Goal: Find specific page/section: Find specific page/section

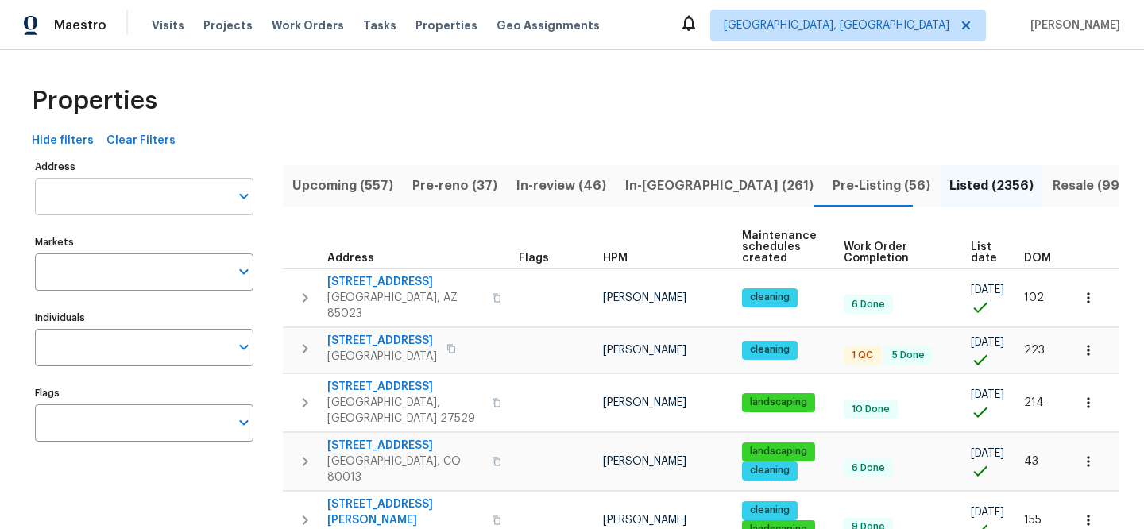
click at [171, 192] on input "Address" at bounding box center [132, 196] width 195 height 37
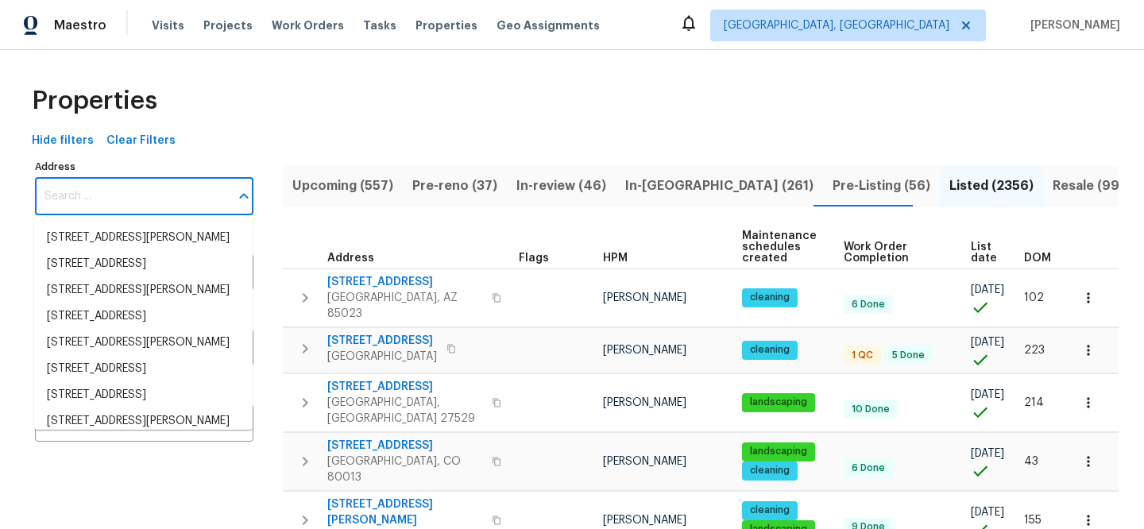
paste input "1813 Worthington Run"
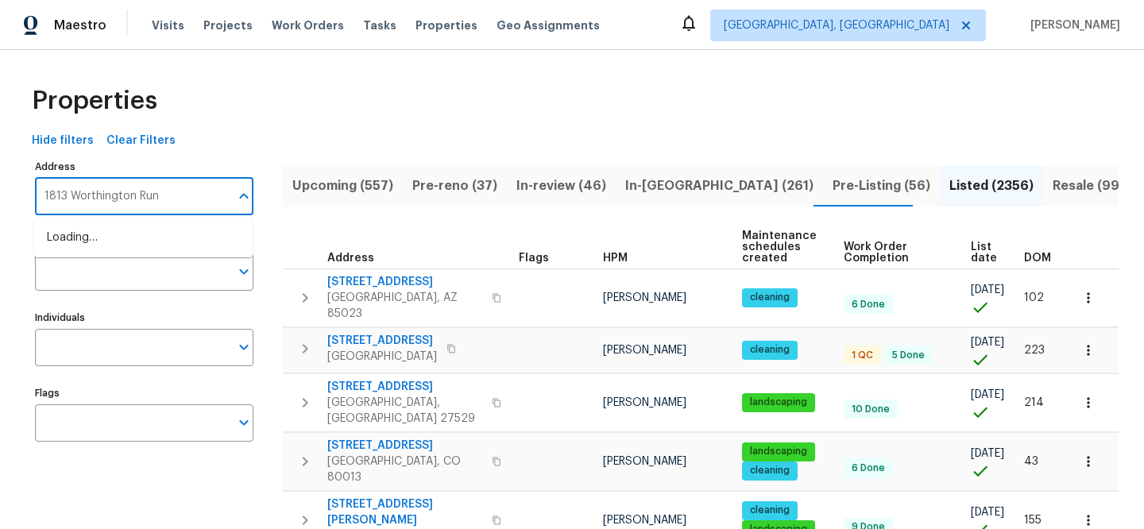
type input "1813 Worthington Run"
click at [179, 249] on li "[STREET_ADDRESS][PERSON_NAME]" at bounding box center [143, 238] width 218 height 26
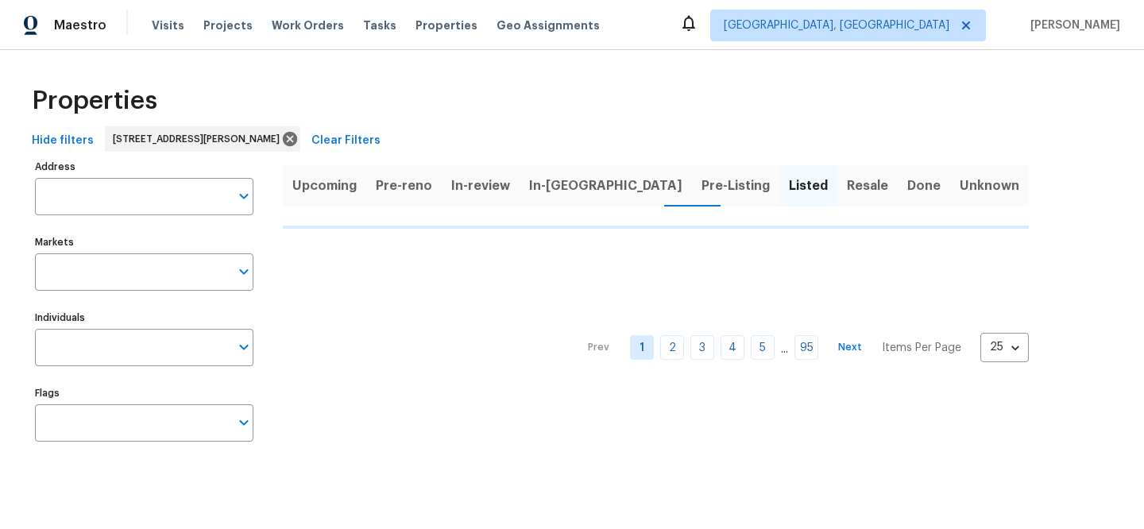
type input "[STREET_ADDRESS][PERSON_NAME]"
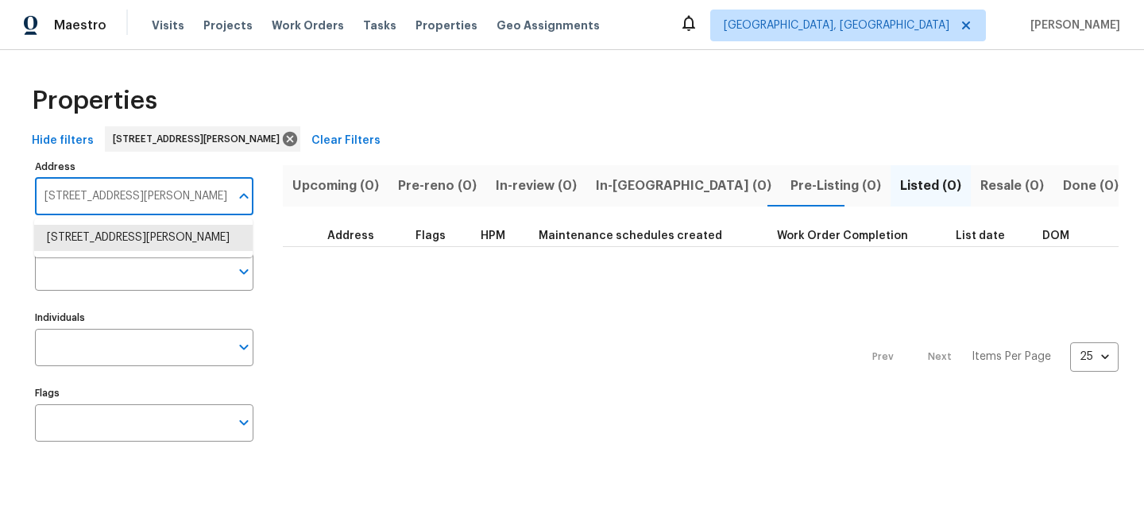
click at [183, 188] on input "[STREET_ADDRESS][PERSON_NAME]" at bounding box center [132, 196] width 195 height 37
click at [169, 250] on li "[STREET_ADDRESS][PERSON_NAME]" at bounding box center [143, 238] width 218 height 26
click at [381, 136] on span "Clear Filters" at bounding box center [345, 141] width 69 height 20
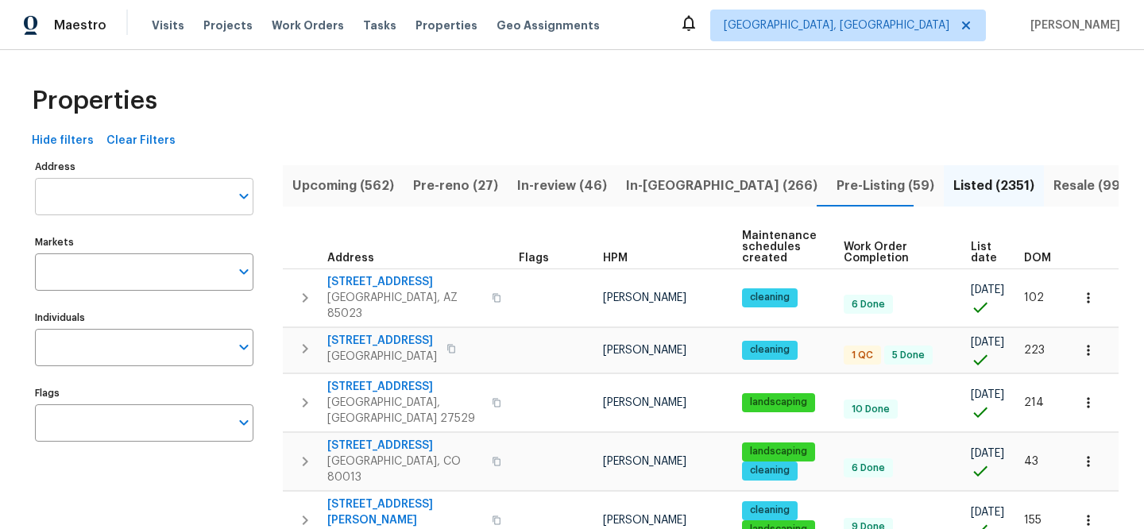
click at [149, 188] on input "Address" at bounding box center [132, 196] width 195 height 37
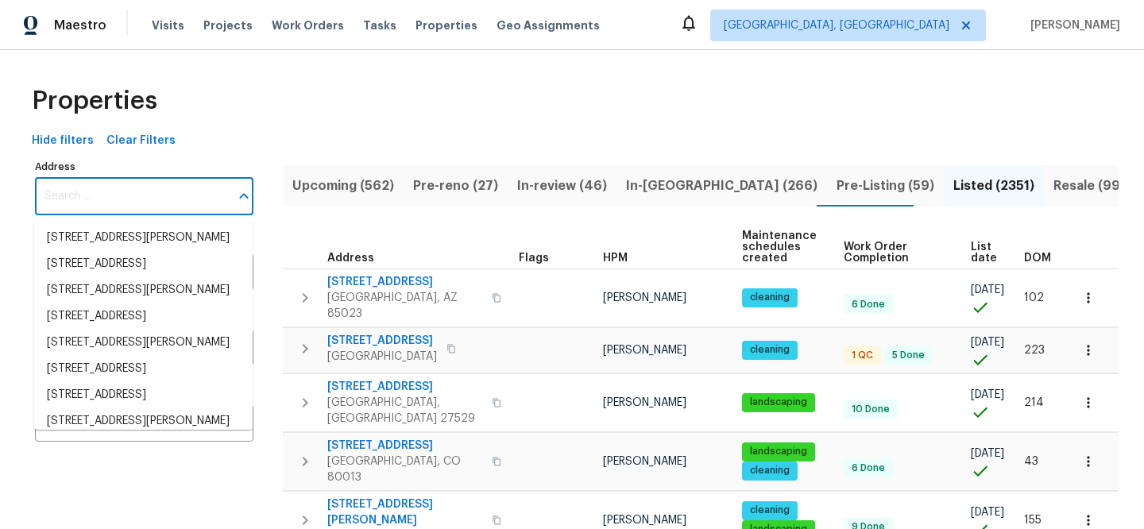
paste input "[STREET_ADDRESS]"
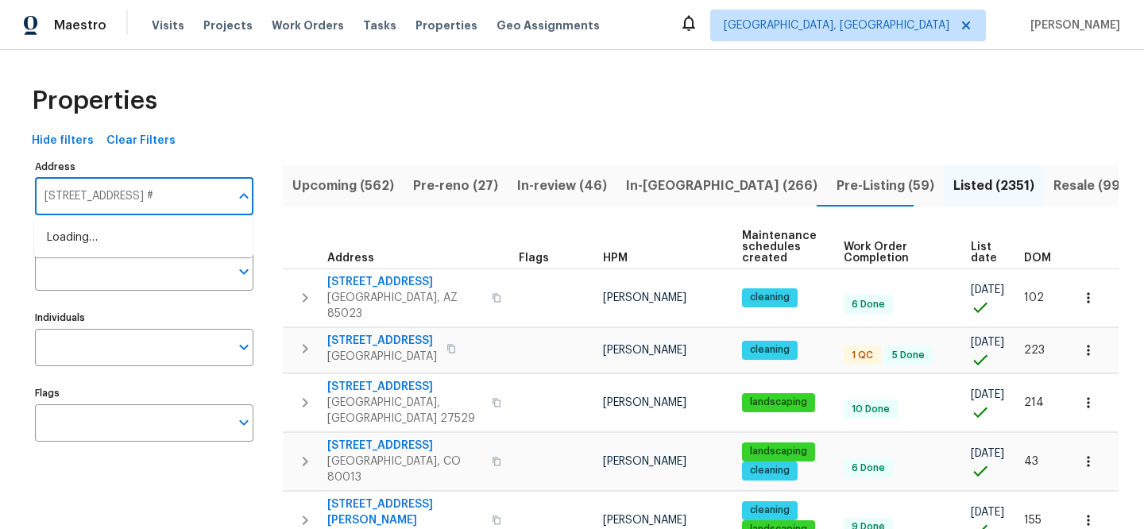
type input "[STREET_ADDRESS]"
click at [189, 250] on li "[STREET_ADDRESS][PERSON_NAME]" at bounding box center [143, 238] width 218 height 26
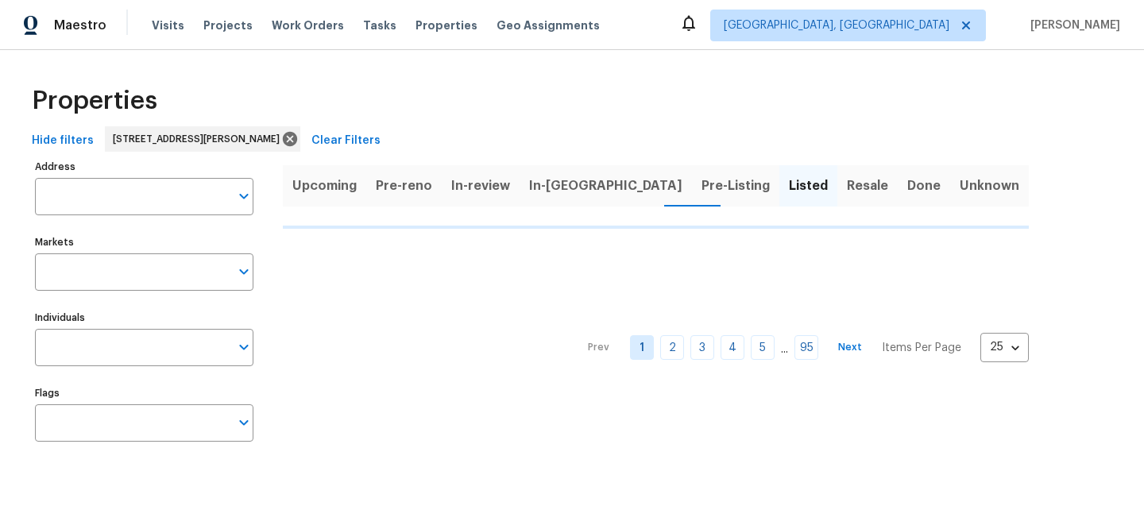
type input "[STREET_ADDRESS][PERSON_NAME]"
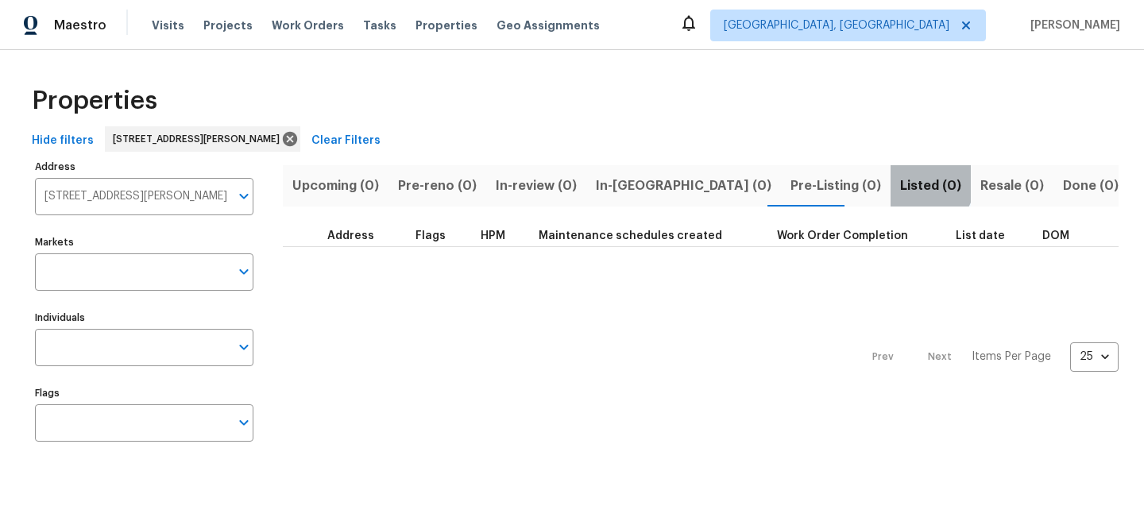
click at [900, 182] on span "Listed (0)" at bounding box center [930, 186] width 61 height 22
click at [381, 134] on span "Clear Filters" at bounding box center [345, 141] width 69 height 20
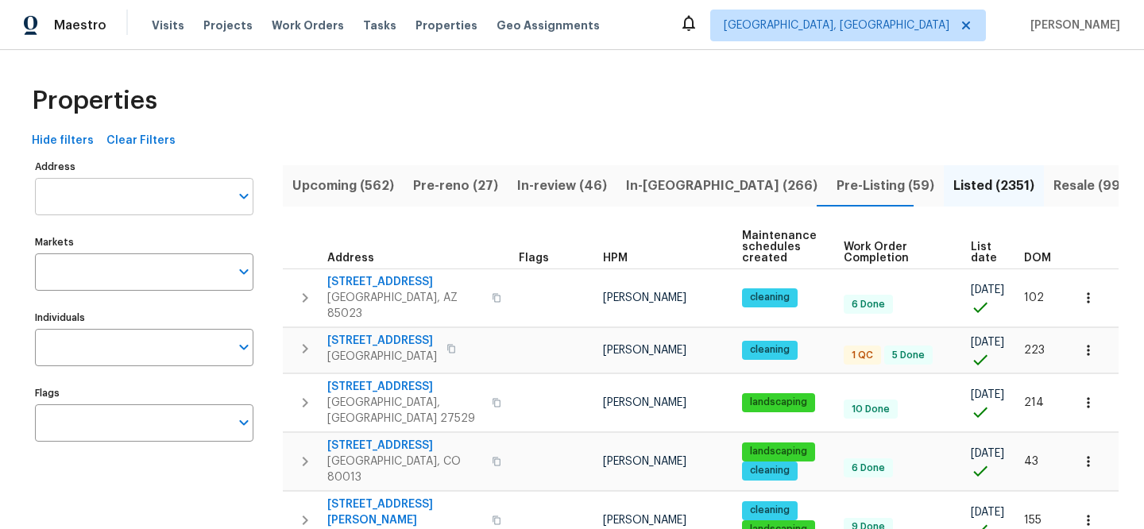
click at [207, 191] on input "Address" at bounding box center [132, 196] width 195 height 37
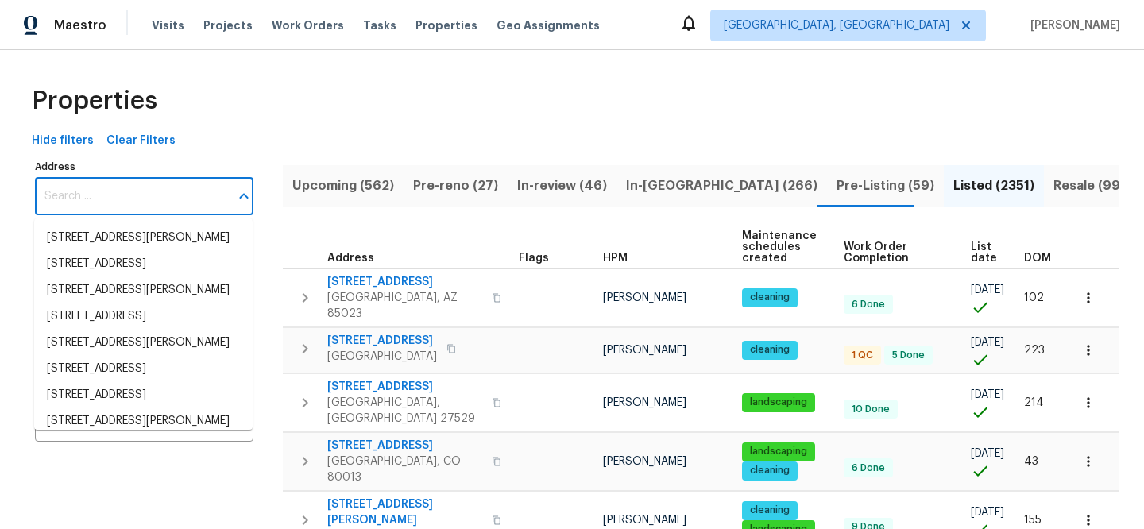
paste input "[STREET_ADDRESS]"
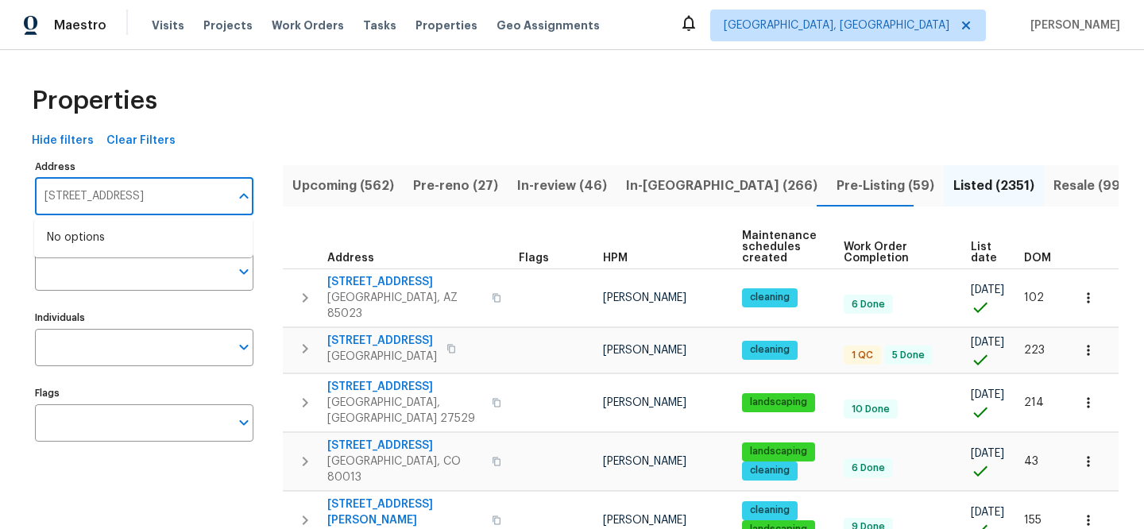
scroll to position [0, 81]
drag, startPoint x: 96, startPoint y: 200, endPoint x: 269, endPoint y: 207, distance: 172.5
type input "[STREET_ADDRESS]"
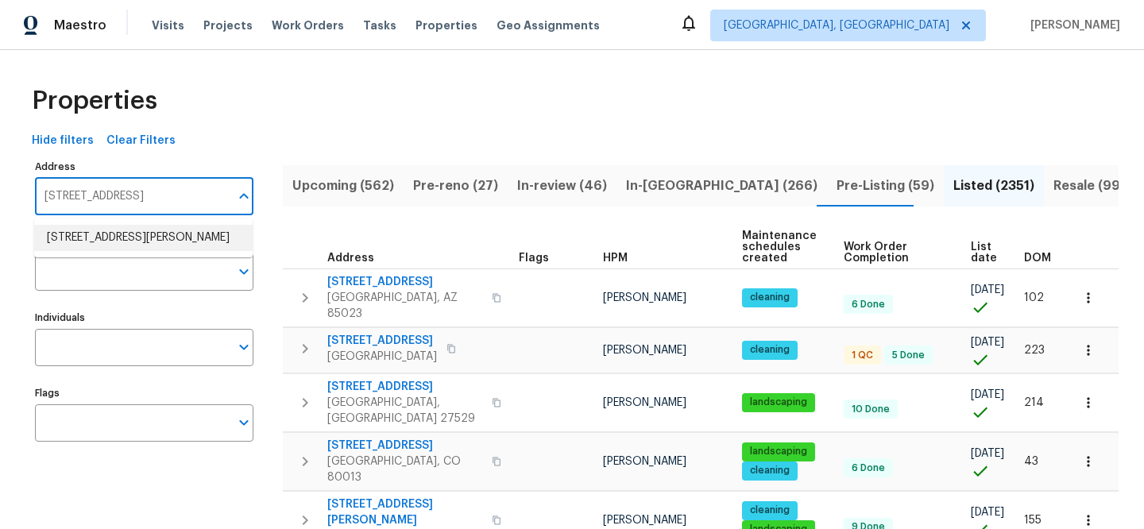
click at [196, 235] on li "[STREET_ADDRESS][PERSON_NAME]" at bounding box center [143, 238] width 218 height 26
